Goal: Task Accomplishment & Management: Use online tool/utility

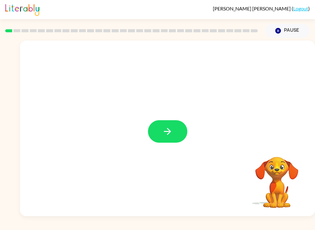
click at [165, 122] on button "button" at bounding box center [167, 131] width 39 height 22
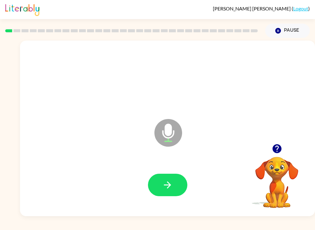
click at [163, 187] on icon "button" at bounding box center [167, 185] width 11 height 11
click at [172, 180] on icon "button" at bounding box center [167, 185] width 11 height 11
click at [157, 196] on button "button" at bounding box center [167, 185] width 39 height 22
click at [174, 191] on button "button" at bounding box center [167, 185] width 39 height 22
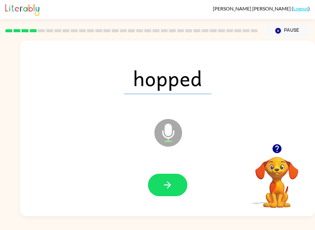
click at [170, 196] on button "button" at bounding box center [167, 185] width 39 height 22
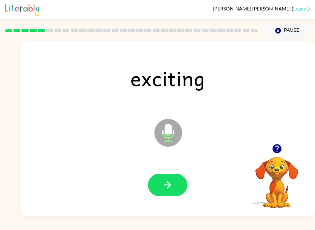
click at [170, 181] on icon "button" at bounding box center [167, 185] width 11 height 11
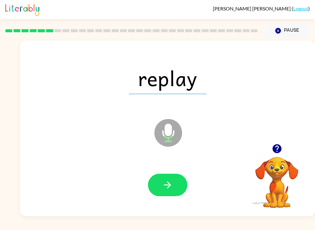
click at [158, 194] on button "button" at bounding box center [167, 185] width 39 height 22
click at [171, 191] on icon "button" at bounding box center [167, 185] width 11 height 11
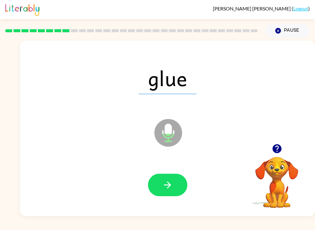
click at [180, 188] on button "button" at bounding box center [167, 185] width 39 height 22
click at [174, 193] on button "button" at bounding box center [167, 185] width 39 height 22
click at [178, 185] on button "button" at bounding box center [167, 185] width 39 height 22
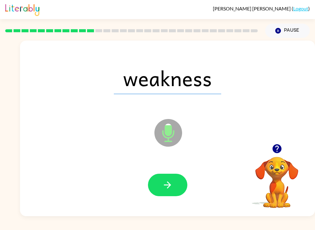
click at [178, 186] on button "button" at bounding box center [167, 185] width 39 height 22
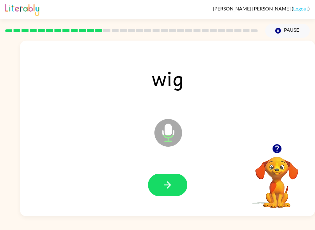
click at [173, 190] on button "button" at bounding box center [167, 185] width 39 height 22
click at [167, 196] on button "button" at bounding box center [167, 185] width 39 height 22
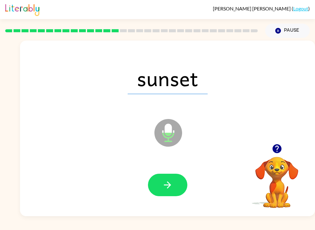
click at [179, 187] on button "button" at bounding box center [167, 185] width 39 height 22
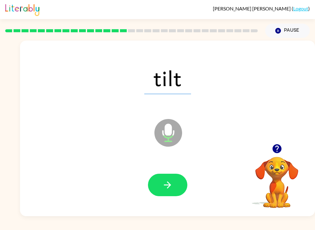
click at [182, 194] on button "button" at bounding box center [167, 185] width 39 height 22
click at [181, 189] on button "button" at bounding box center [167, 185] width 39 height 22
click at [172, 189] on icon "button" at bounding box center [167, 185] width 11 height 11
click at [166, 188] on icon "button" at bounding box center [167, 185] width 11 height 11
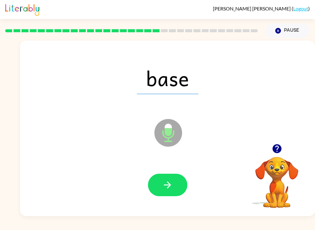
click at [176, 189] on button "button" at bounding box center [167, 185] width 39 height 22
click at [173, 189] on button "button" at bounding box center [167, 185] width 39 height 22
click at [182, 190] on button "button" at bounding box center [167, 185] width 39 height 22
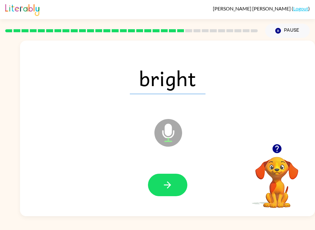
click at [179, 187] on button "button" at bounding box center [167, 185] width 39 height 22
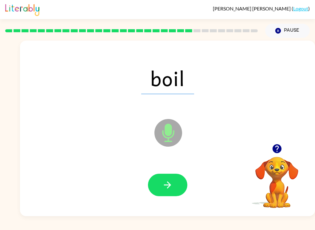
click at [169, 196] on button "button" at bounding box center [167, 185] width 39 height 22
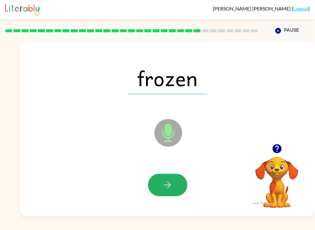
click at [174, 190] on button "button" at bounding box center [167, 185] width 39 height 22
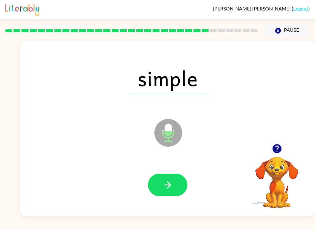
click at [169, 193] on button "button" at bounding box center [167, 185] width 39 height 22
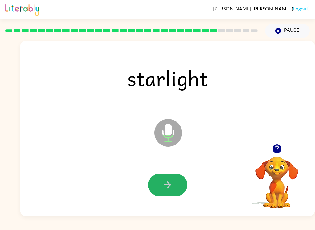
click at [178, 185] on button "button" at bounding box center [167, 185] width 39 height 22
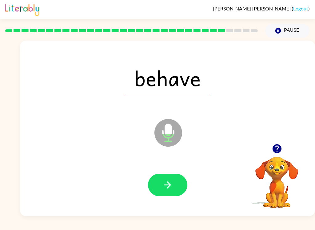
click at [177, 180] on button "button" at bounding box center [167, 185] width 39 height 22
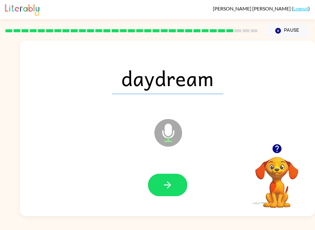
click at [182, 189] on button "button" at bounding box center [167, 185] width 39 height 22
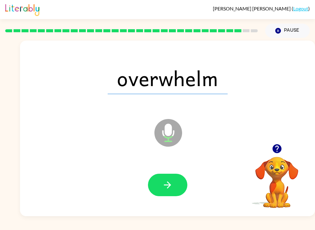
click at [175, 188] on button "button" at bounding box center [167, 185] width 39 height 22
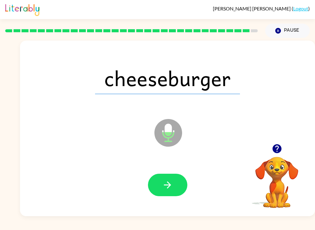
click at [166, 191] on button "button" at bounding box center [167, 185] width 39 height 22
